Goal: Information Seeking & Learning: Compare options

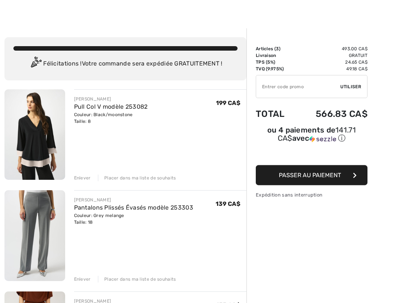
scroll to position [9, 0]
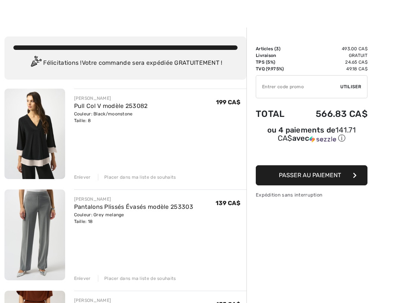
click at [163, 207] on link "Pantalons Plissés Évasés modèle 253303" at bounding box center [133, 206] width 119 height 7
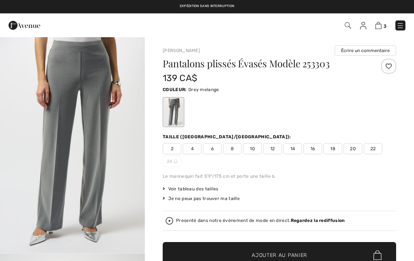
checkbox input "true"
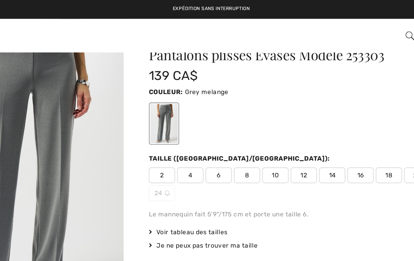
scroll to position [25, 0]
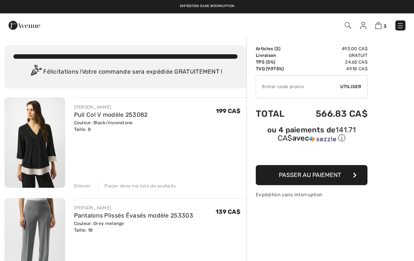
scroll to position [30, 0]
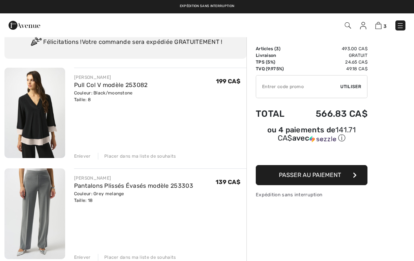
click at [398, 22] on img at bounding box center [400, 25] width 7 height 7
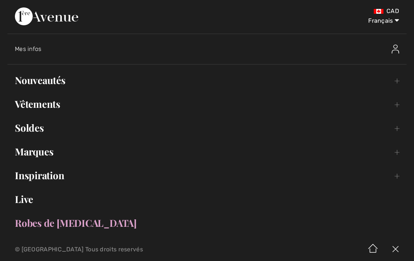
click at [45, 108] on link "Vêtements Toggle submenu" at bounding box center [206, 104] width 399 height 16
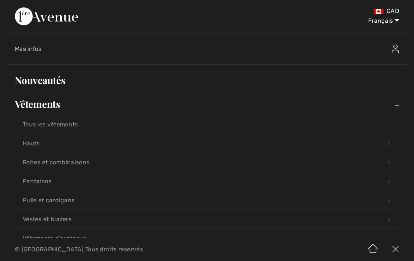
click at [36, 178] on link "Pantalons Open submenu" at bounding box center [207, 182] width 384 height 16
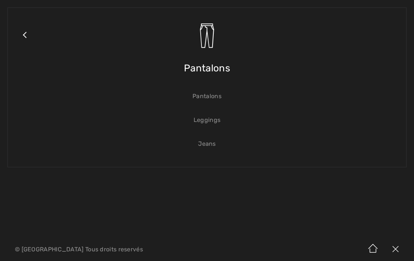
click at [203, 99] on link "Pantalons" at bounding box center [207, 96] width 384 height 16
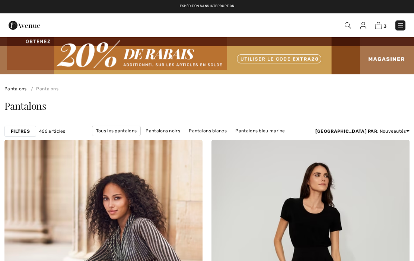
checkbox input "true"
click at [20, 129] on strong "Filtres" at bounding box center [20, 131] width 19 height 7
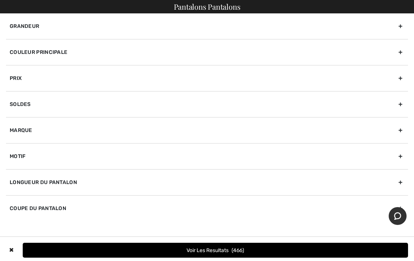
click at [404, 55] on div "Couleur Principale" at bounding box center [207, 52] width 402 height 26
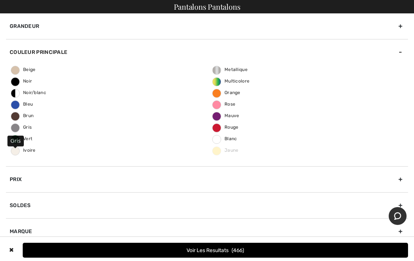
click at [11, 128] on span "Gris" at bounding box center [21, 127] width 20 height 5
click at [0, 0] on input "Gris" at bounding box center [0, 0] width 0 height 0
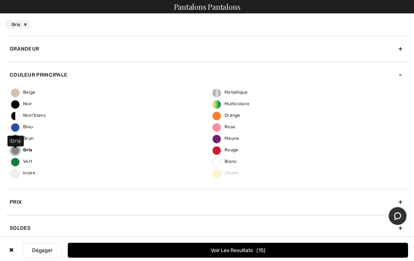
click at [207, 254] on button "Voir les resultats 15" at bounding box center [238, 250] width 340 height 15
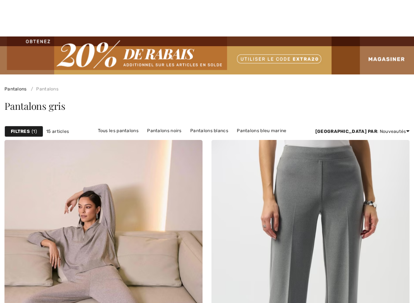
checkbox input "true"
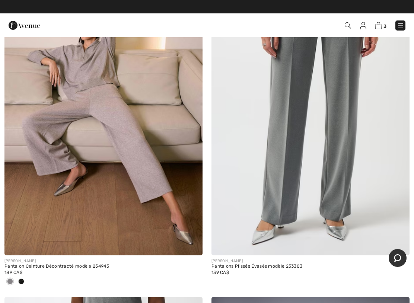
scroll to position [181, 0]
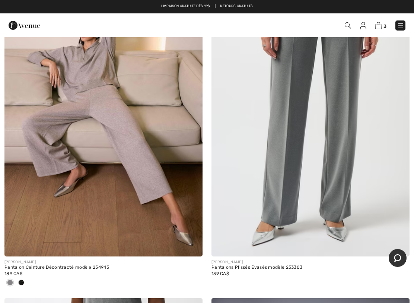
click at [132, 153] on img at bounding box center [103, 107] width 198 height 297
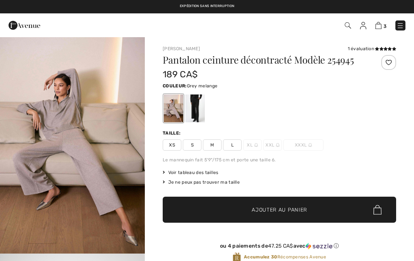
checkbox input "true"
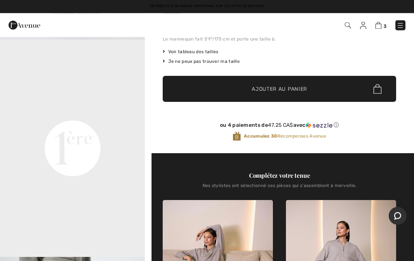
scroll to position [98, 0]
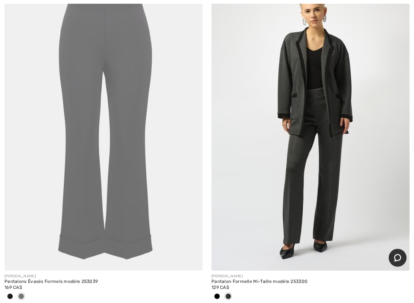
scroll to position [832, 0]
click at [80, 168] on img at bounding box center [103, 122] width 198 height 297
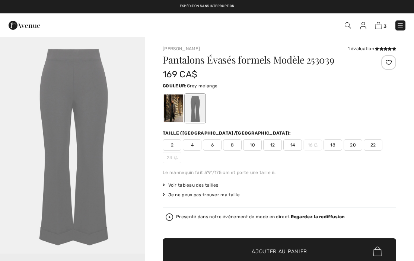
checkbox input "true"
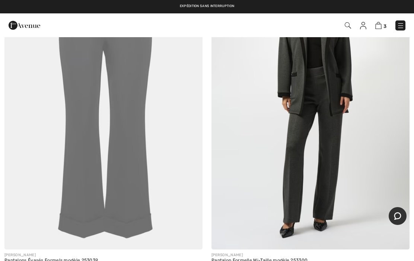
click at [291, 188] on img at bounding box center [311, 101] width 198 height 297
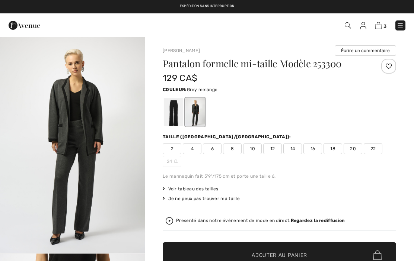
checkbox input "true"
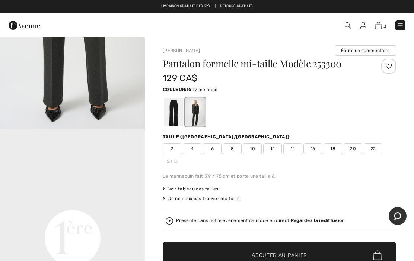
click at [198, 115] on div at bounding box center [194, 112] width 19 height 28
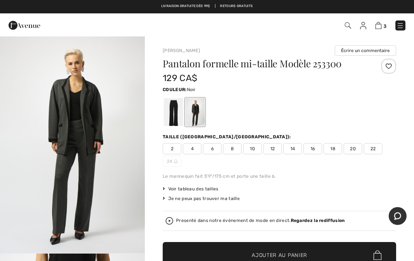
click at [170, 113] on div at bounding box center [173, 112] width 19 height 28
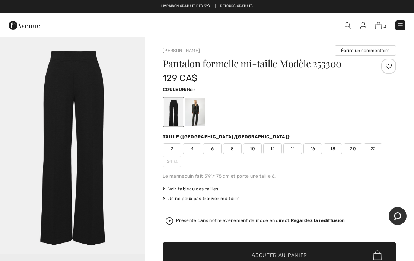
click at [191, 112] on div at bounding box center [194, 112] width 19 height 28
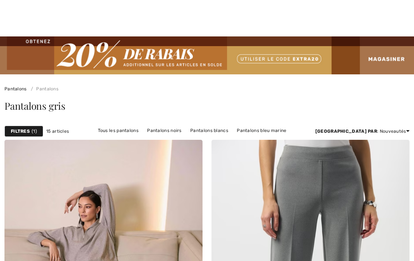
checkbox input "true"
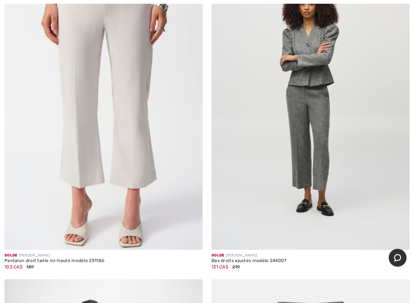
scroll to position [1530, 0]
click at [293, 188] on img at bounding box center [311, 101] width 198 height 297
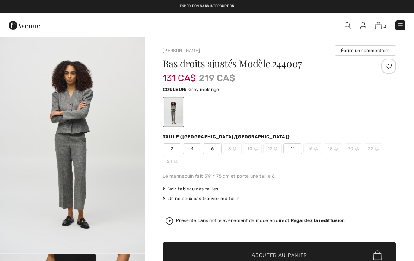
checkbox input "true"
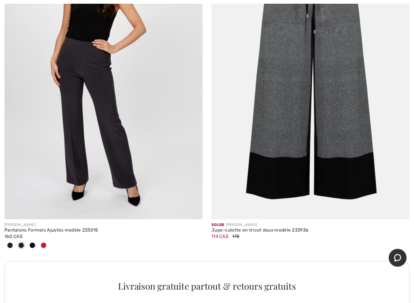
scroll to position [1887, 0]
click at [120, 160] on img at bounding box center [103, 70] width 198 height 297
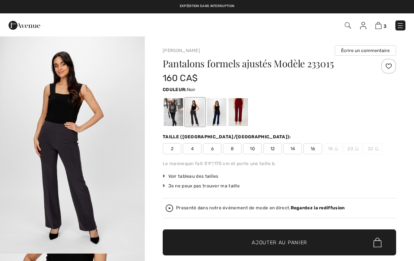
click at [173, 113] on div at bounding box center [173, 112] width 19 height 28
checkbox input "true"
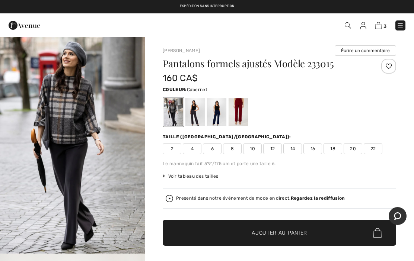
click at [247, 108] on div at bounding box center [238, 112] width 19 height 28
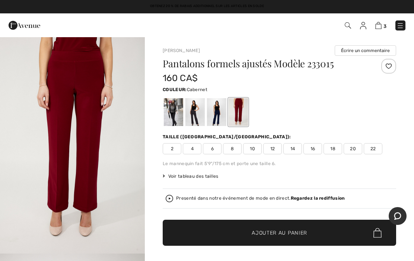
click at [218, 112] on div at bounding box center [216, 112] width 19 height 28
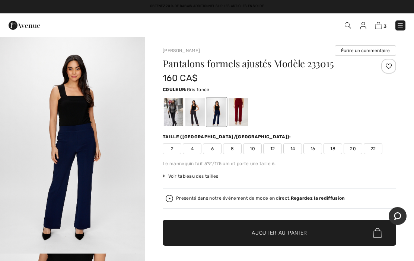
click at [198, 113] on div at bounding box center [194, 112] width 19 height 28
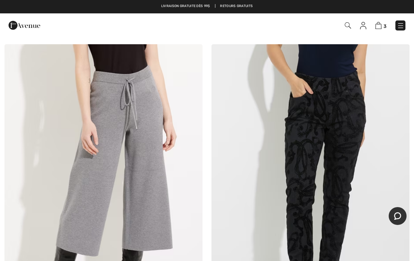
scroll to position [2169, 0]
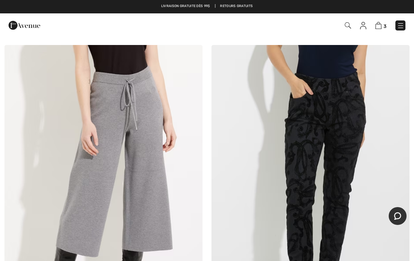
click at [377, 26] on img at bounding box center [378, 25] width 6 height 7
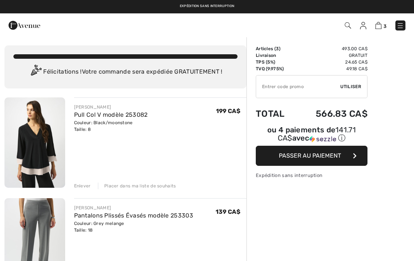
checkbox input "true"
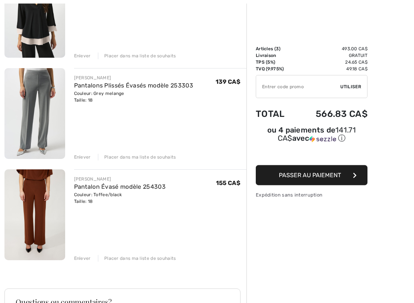
scroll to position [131, 0]
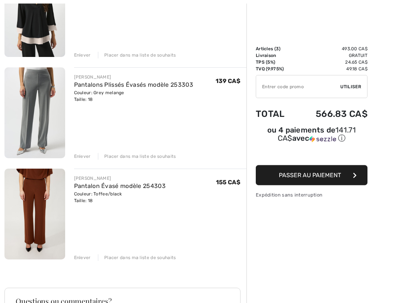
click at [107, 188] on link "Pantalon Évasé modèle 254303" at bounding box center [120, 186] width 92 height 7
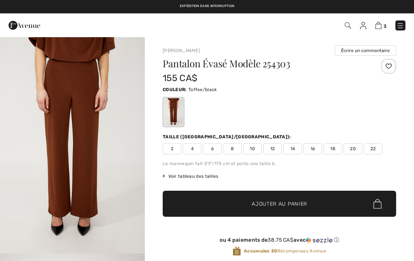
checkbox input "true"
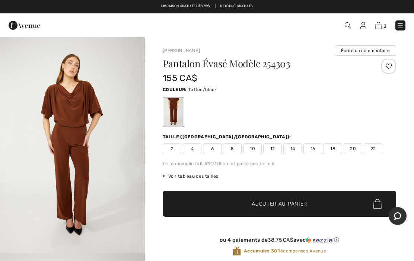
scroll to position [217, 0]
click at [397, 23] on img at bounding box center [400, 25] width 7 height 7
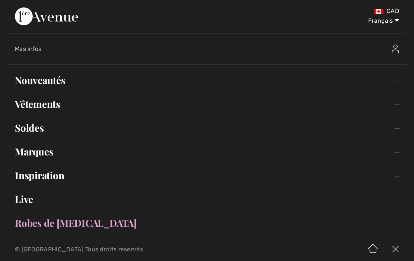
click at [55, 84] on link "Nouveautés Toggle submenu" at bounding box center [206, 80] width 399 height 16
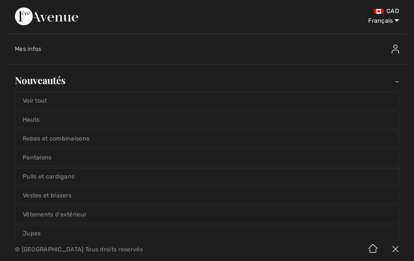
click at [42, 100] on link "Voir tout" at bounding box center [207, 101] width 384 height 16
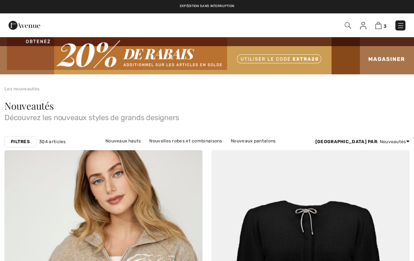
checkbox input "true"
click at [24, 139] on strong "Filtres" at bounding box center [20, 142] width 19 height 7
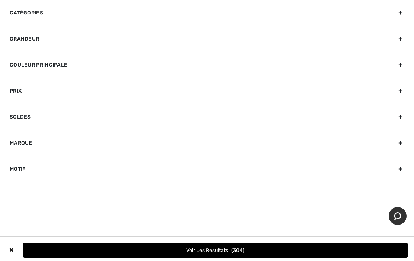
click at [405, 141] on div "Marque" at bounding box center [207, 143] width 402 height 26
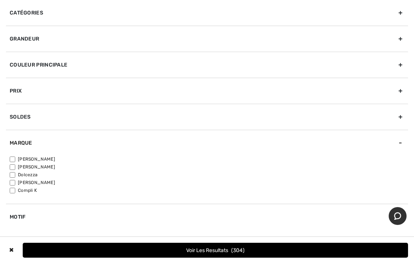
click at [18, 157] on label "[PERSON_NAME]" at bounding box center [209, 159] width 398 height 7
click at [15, 157] on input"] "[PERSON_NAME]" at bounding box center [13, 160] width 6 height 6
checkbox input"] "true"
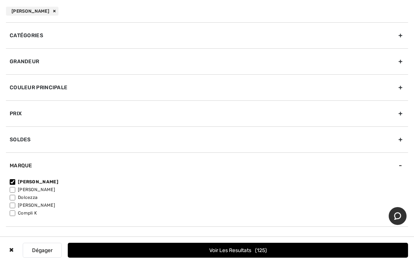
click at [17, 187] on label "[PERSON_NAME]" at bounding box center [209, 190] width 398 height 7
click at [15, 187] on input"] "[PERSON_NAME]" at bounding box center [13, 190] width 6 height 6
checkbox input"] "true"
click at [225, 250] on button "Voir les resultats 216" at bounding box center [238, 250] width 340 height 15
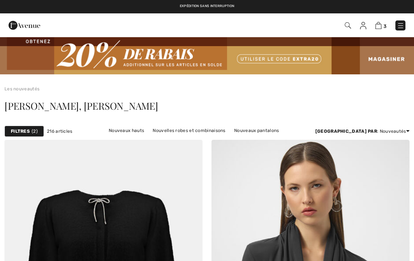
checkbox input "true"
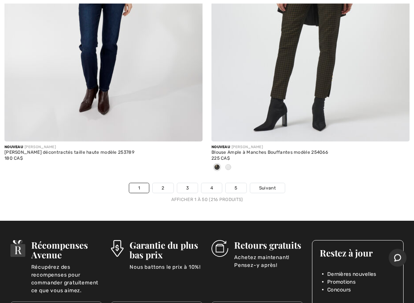
scroll to position [8580, 0]
click at [271, 185] on span "Suivant" at bounding box center [267, 188] width 17 height 7
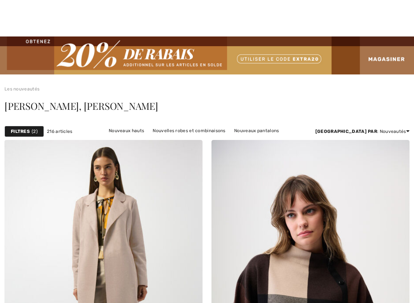
checkbox input "true"
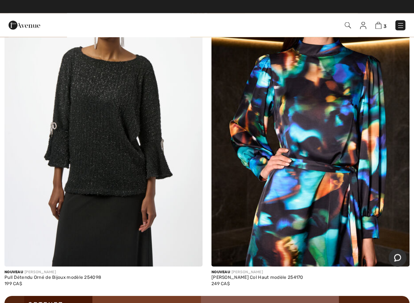
scroll to position [3901, 0]
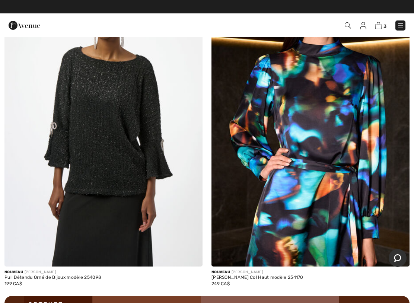
click at [106, 162] on img at bounding box center [103, 117] width 198 height 297
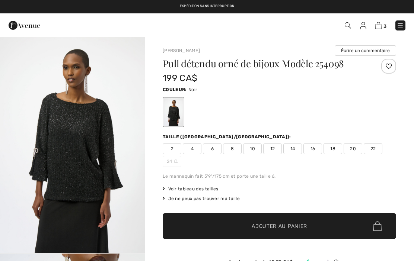
checkbox input "true"
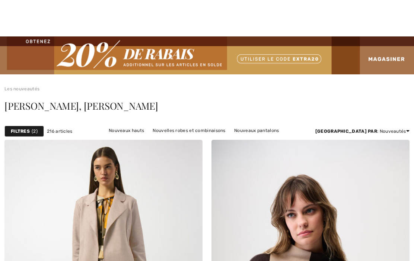
checkbox input "true"
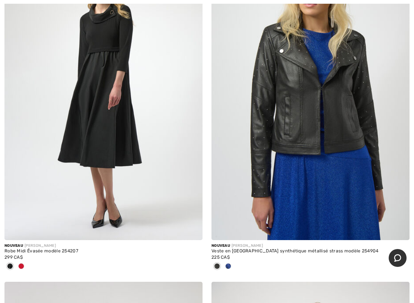
scroll to position [4334, 0]
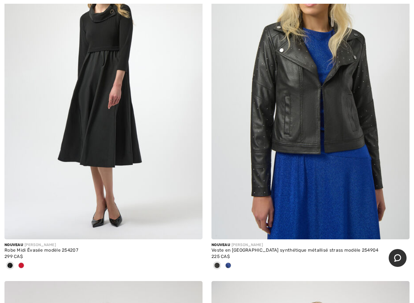
click at [83, 146] on img at bounding box center [103, 90] width 198 height 297
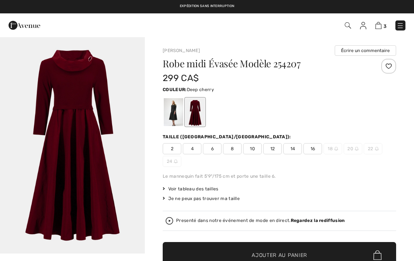
checkbox input "true"
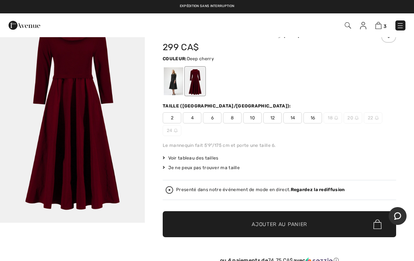
scroll to position [10, 0]
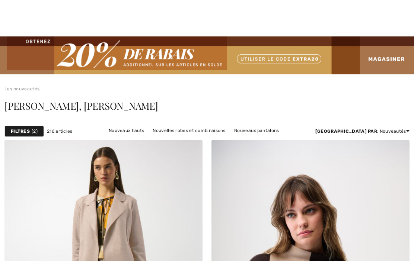
checkbox input "true"
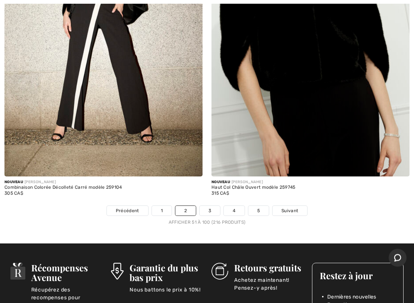
scroll to position [8557, 0]
click at [212, 206] on link "3" at bounding box center [210, 211] width 20 height 10
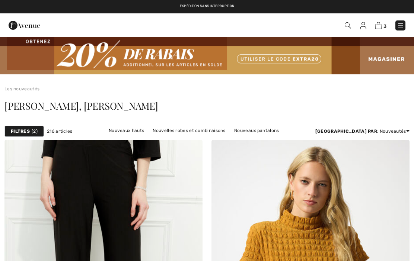
checkbox input "true"
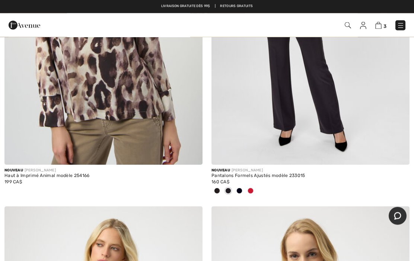
scroll to position [2318, 0]
